Goal: Information Seeking & Learning: Learn about a topic

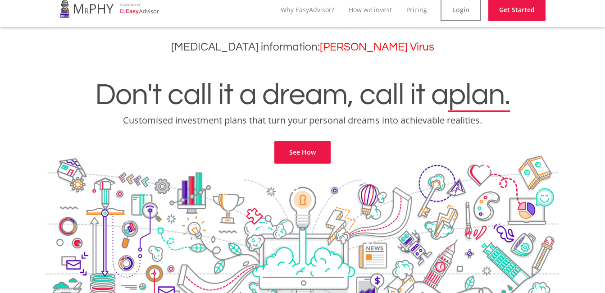
scroll to position [4, 0]
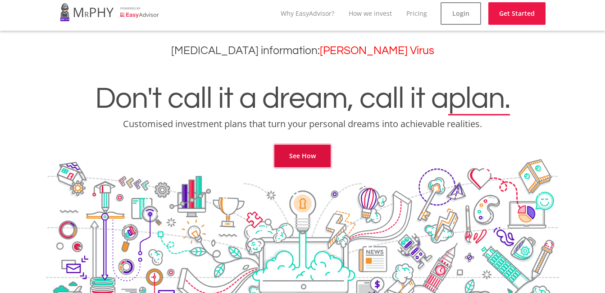
click at [318, 155] on link "See How" at bounding box center [302, 156] width 56 height 23
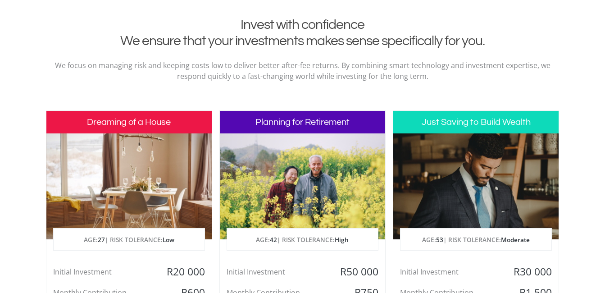
scroll to position [366, 0]
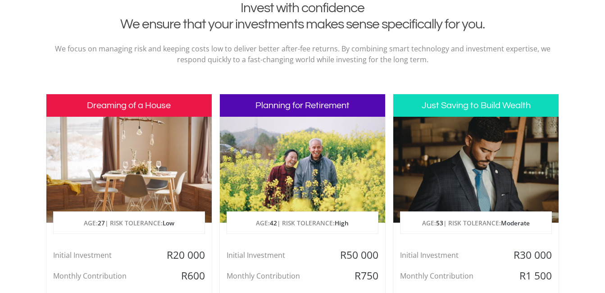
click at [409, 176] on div at bounding box center [475, 170] width 165 height 106
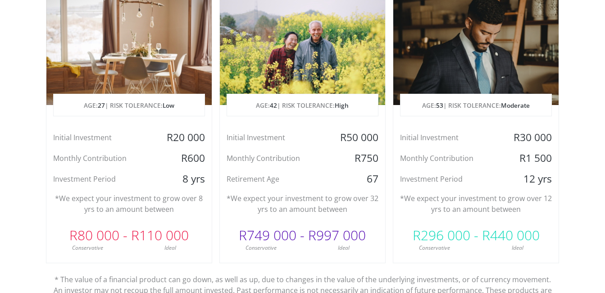
scroll to position [515, 0]
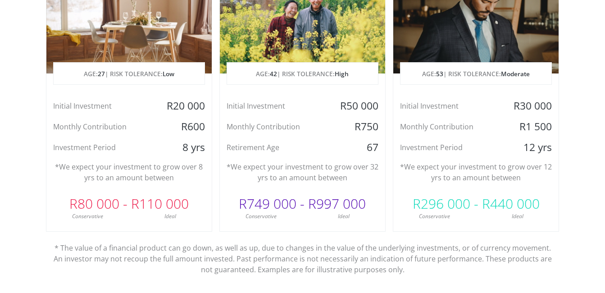
click at [448, 224] on div "Just Saving to Build Wealth AGE: [DEMOGRAPHIC_DATA] | RISK TOLERANCE: Moderate …" at bounding box center [476, 88] width 166 height 287
click at [485, 125] on div "Monthly Contribution" at bounding box center [448, 127] width 110 height 14
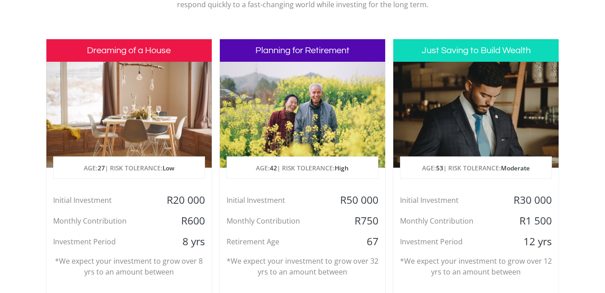
scroll to position [476, 0]
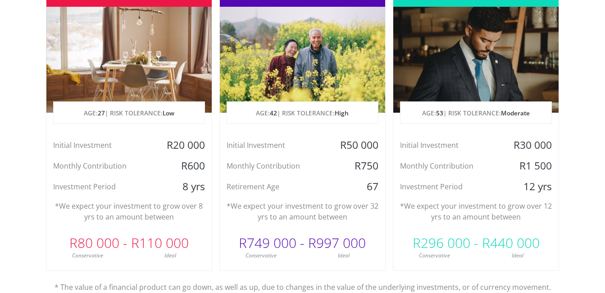
click at [489, 115] on p "AGE: [DEMOGRAPHIC_DATA] | RISK TOLERANCE: Moderate" at bounding box center [475, 113] width 151 height 23
click at [508, 110] on span "Moderate" at bounding box center [515, 113] width 29 height 9
drag, startPoint x: 508, startPoint y: 110, endPoint x: 556, endPoint y: 104, distance: 48.6
click at [556, 104] on div at bounding box center [475, 60] width 165 height 106
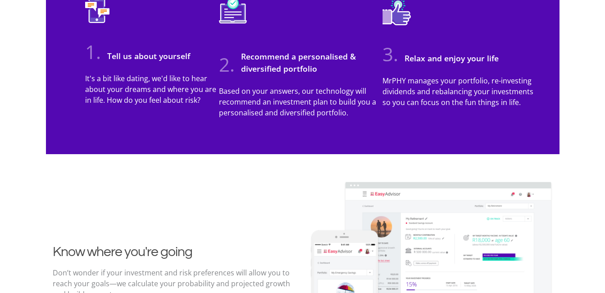
scroll to position [605, 0]
